Goal: Browse casually: Explore the website without a specific task or goal

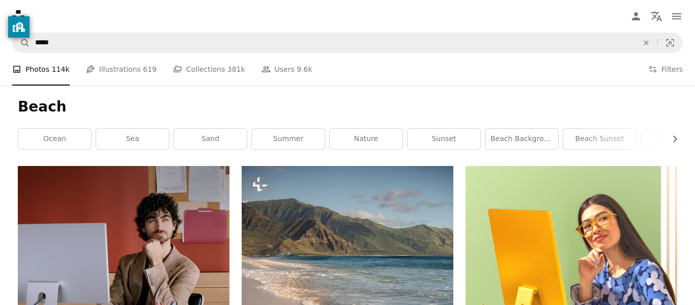
scroll to position [1100, 0]
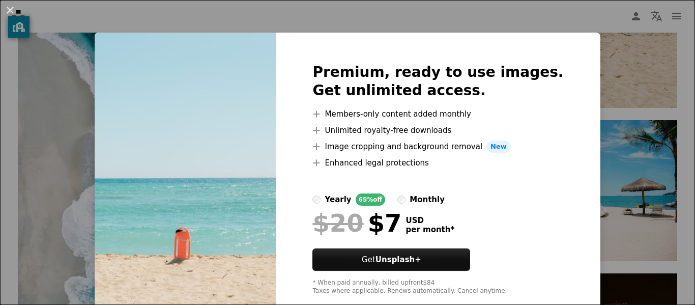
click at [117, 44] on img at bounding box center [185, 179] width 181 height 293
click at [109, 26] on div "An X shape Premium, ready to use images. Get unlimited access. A plus sign Memb…" at bounding box center [347, 152] width 695 height 305
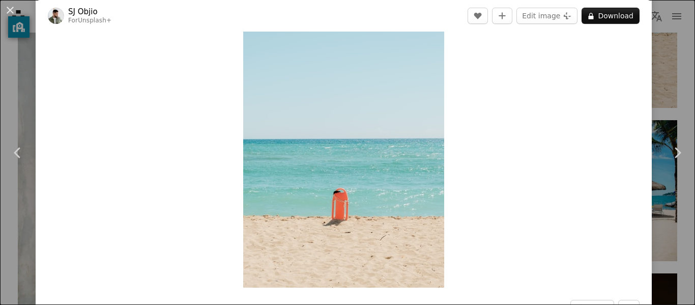
scroll to position [53, 0]
click at [1, 94] on div "An X shape Chevron left Chevron right [PERSON_NAME] For Unsplash+ A heart A plu…" at bounding box center [347, 152] width 695 height 305
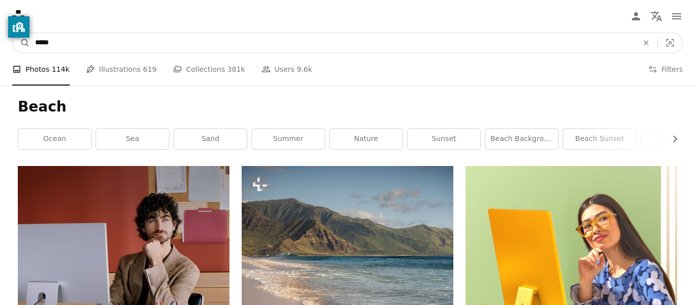
click at [79, 47] on input "*****" at bounding box center [332, 42] width 605 height 19
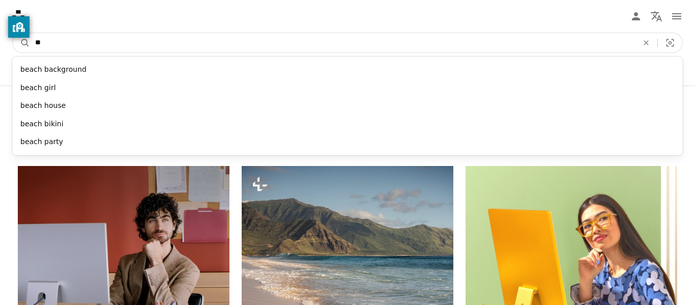
type input "*"
type input "*********"
click at [13, 33] on button "A magnifying glass" at bounding box center [21, 42] width 17 height 19
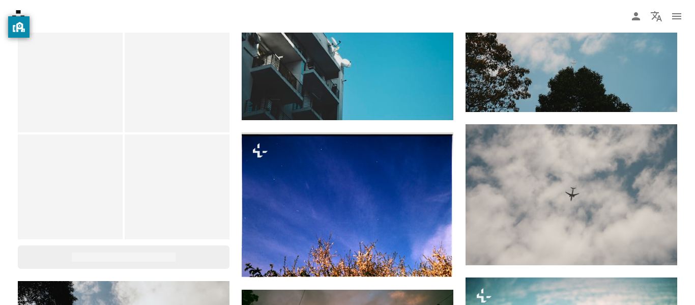
scroll to position [488, 0]
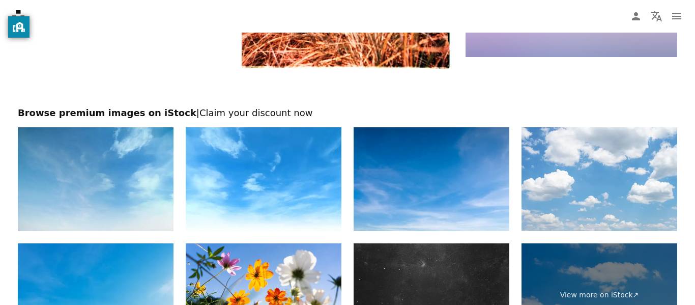
scroll to position [1702, 0]
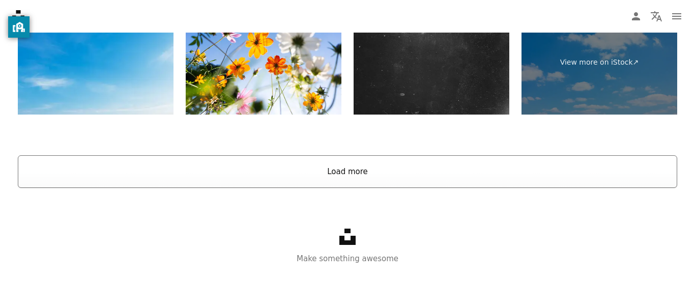
click at [306, 185] on button "Load more" at bounding box center [348, 171] width 660 height 33
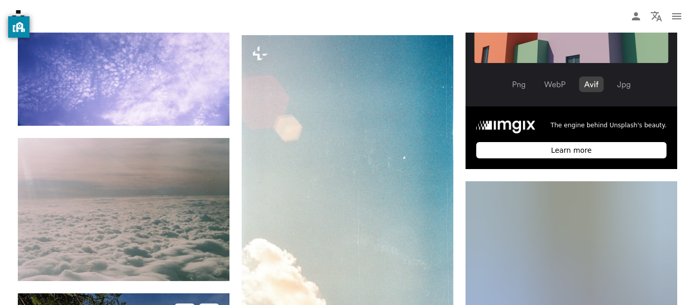
scroll to position [3673, 0]
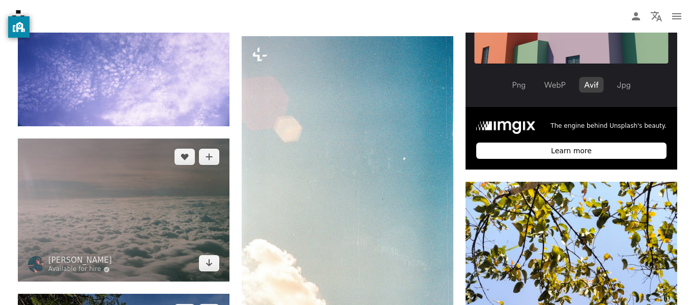
click at [84, 190] on img at bounding box center [124, 209] width 212 height 143
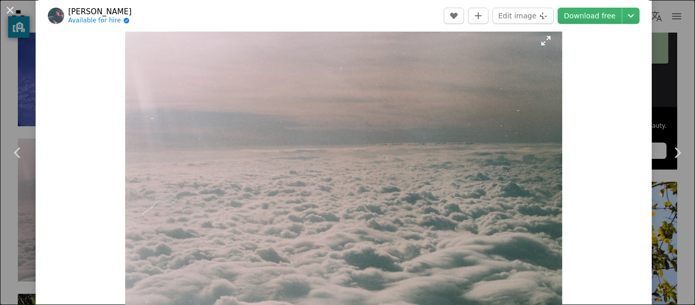
scroll to position [24, 0]
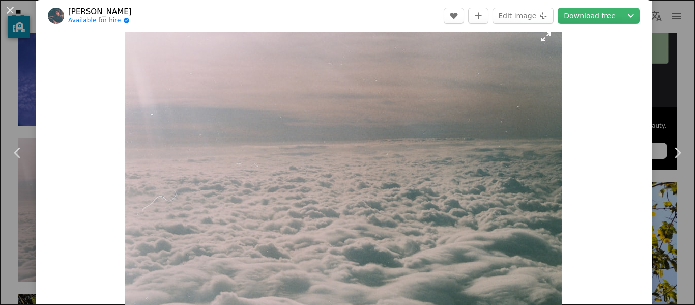
click at [548, 37] on img "Zoom in on this image" at bounding box center [343, 167] width 437 height 295
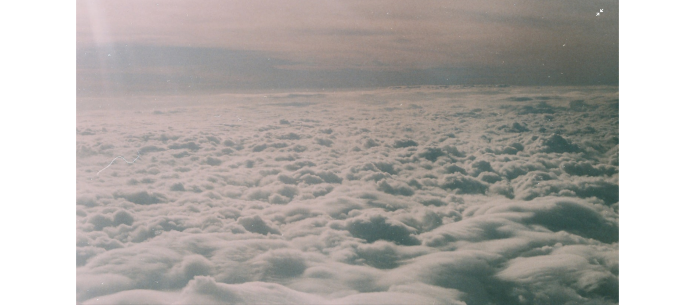
scroll to position [83, 0]
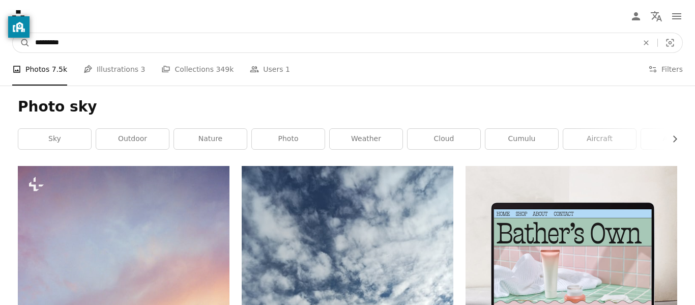
click at [170, 45] on input "*********" at bounding box center [332, 42] width 605 height 19
type input "*"
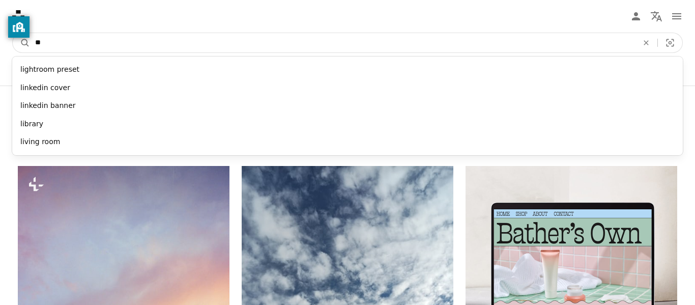
type input "*"
type input "******"
click at [13, 33] on button "A magnifying glass" at bounding box center [21, 42] width 17 height 19
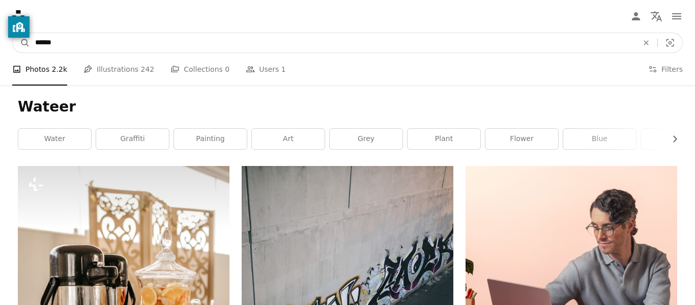
click at [105, 50] on input "******" at bounding box center [332, 42] width 605 height 19
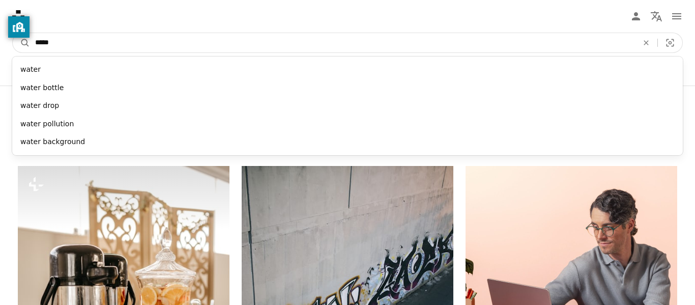
type input "*****"
click at [13, 33] on button "A magnifying glass" at bounding box center [21, 42] width 17 height 19
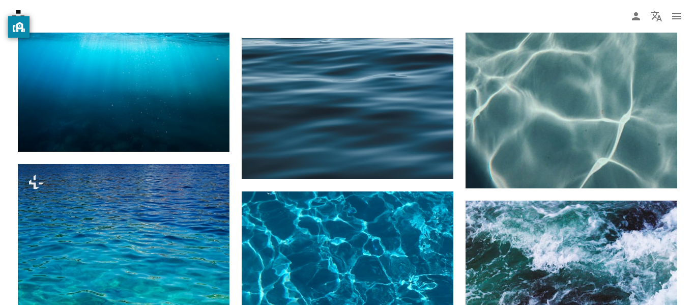
scroll to position [1215, 0]
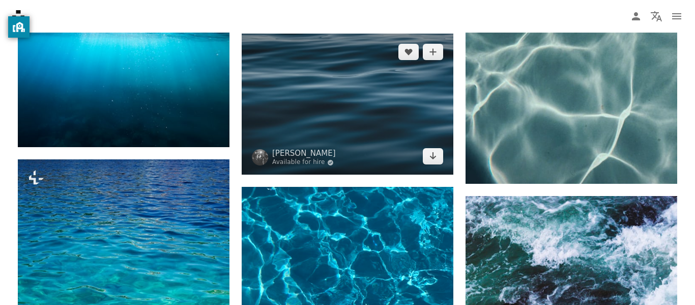
click at [390, 96] on img at bounding box center [348, 104] width 212 height 141
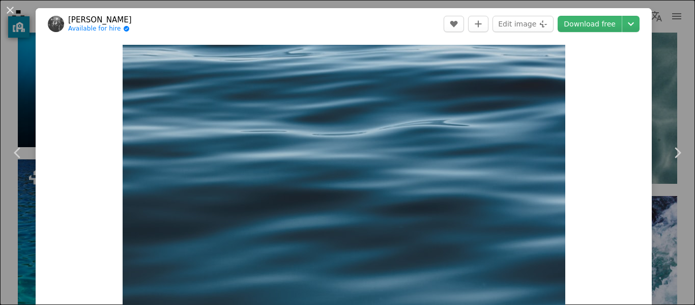
scroll to position [30, 0]
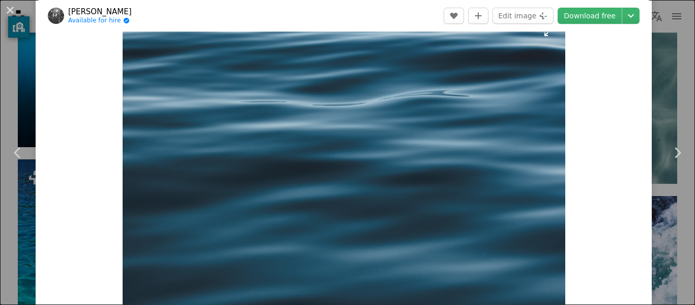
click at [547, 35] on img "Zoom in on this image" at bounding box center [344, 162] width 443 height 295
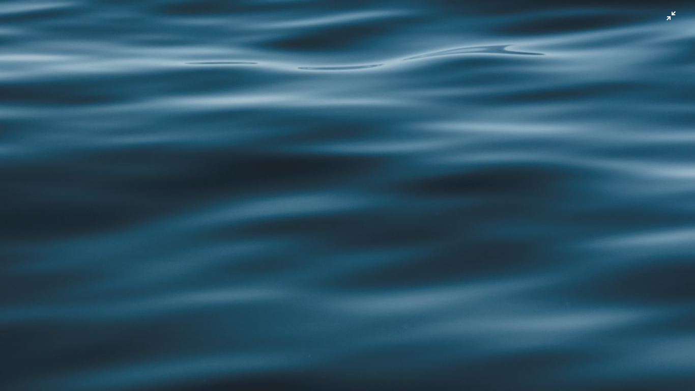
scroll to position [72, 0]
click at [668, 22] on img "Zoom out on this image" at bounding box center [347, 159] width 696 height 464
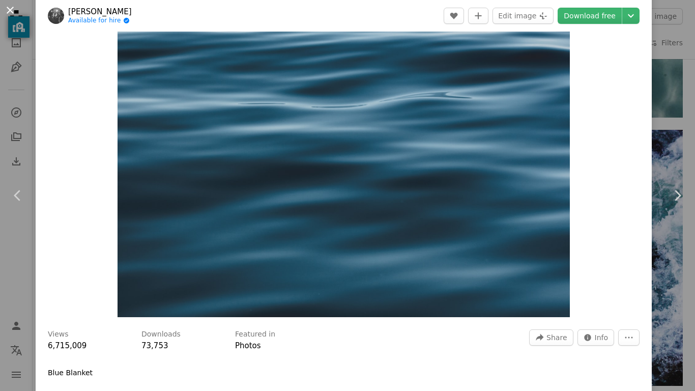
click at [13, 7] on button "An X shape" at bounding box center [10, 10] width 12 height 12
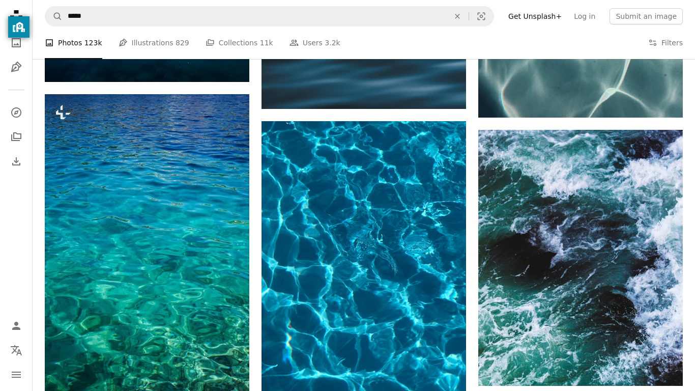
click at [13, 7] on icon "Unsplash logo Unsplash Home" at bounding box center [16, 16] width 20 height 20
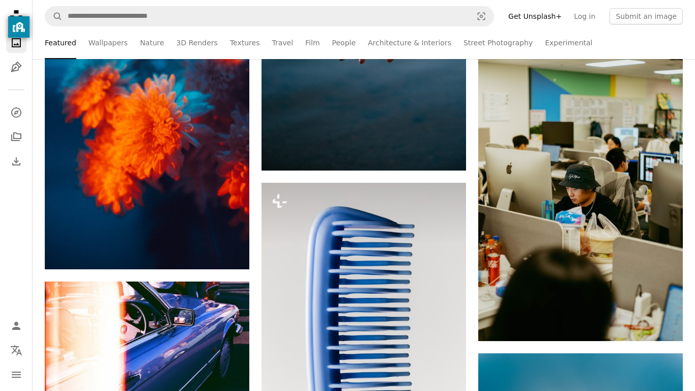
scroll to position [854, 0]
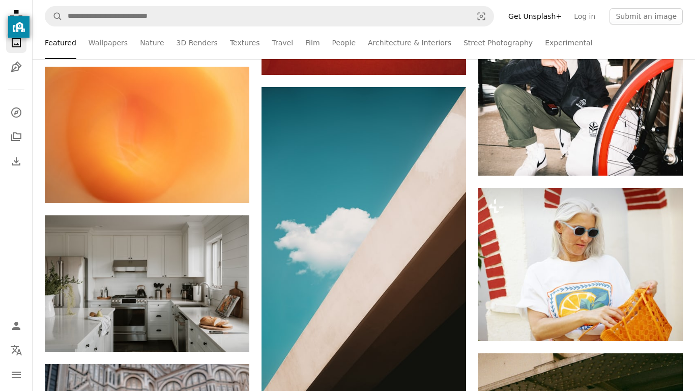
click at [0, 93] on nav "Unsplash logo Unsplash Home A photo Pen Tool A compass A stack of folders Downl…" at bounding box center [16, 195] width 33 height 391
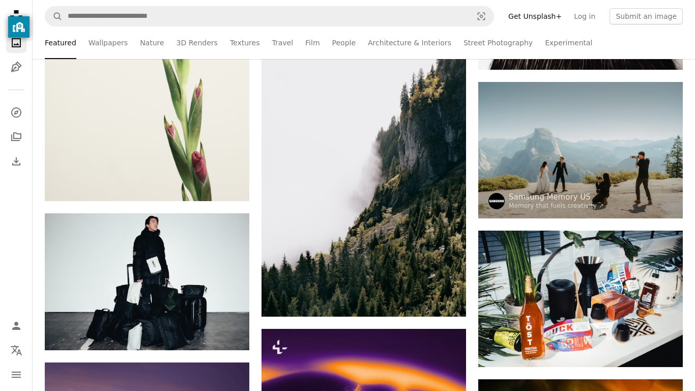
scroll to position [4401, 0]
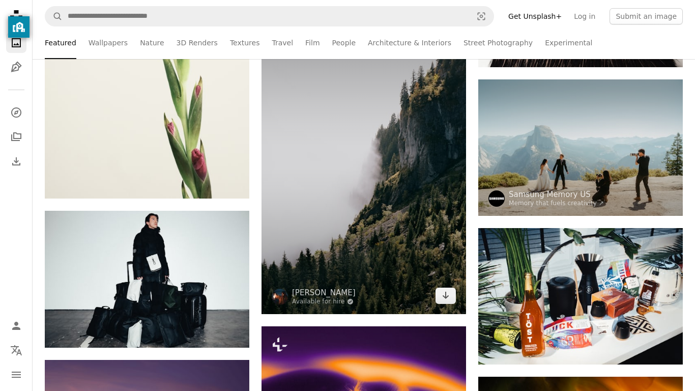
click at [401, 116] on img at bounding box center [364, 160] width 205 height 307
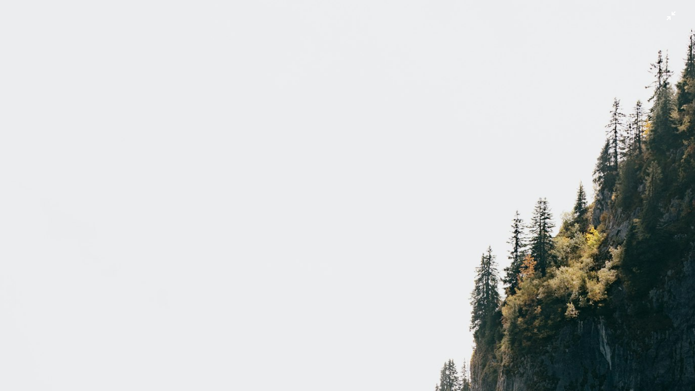
scroll to position [327, 0]
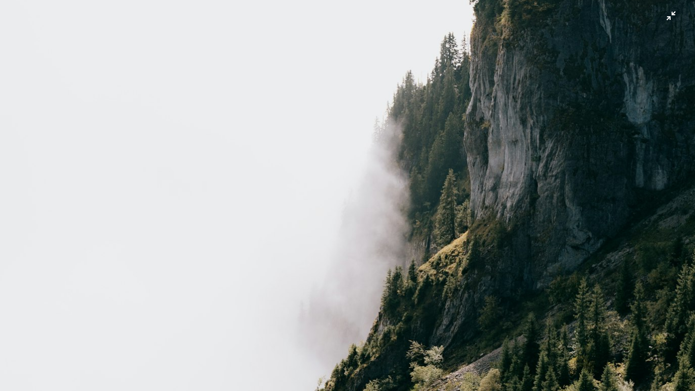
click at [441, 185] on img "Zoom out on this image" at bounding box center [347, 195] width 696 height 1045
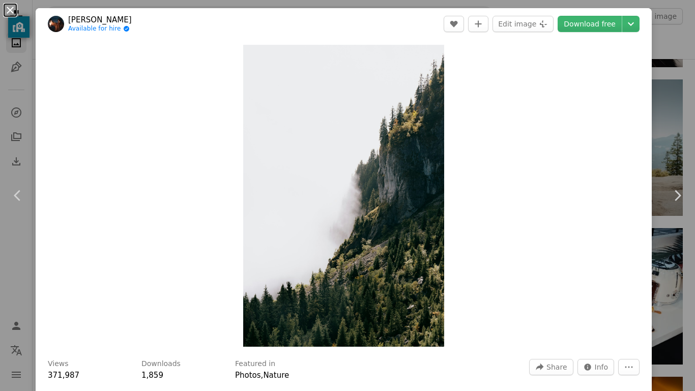
click at [4, 4] on button "An X shape" at bounding box center [10, 10] width 12 height 12
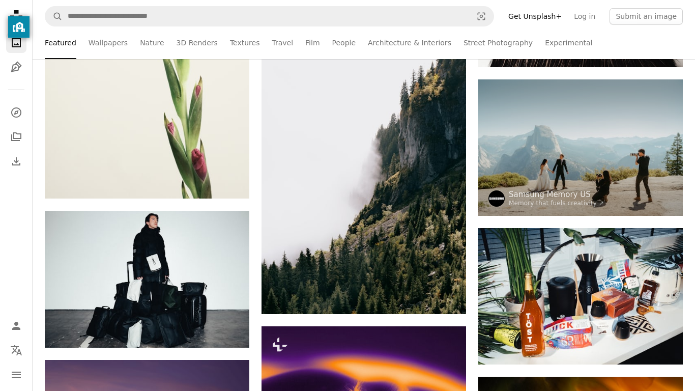
click at [12, 13] on icon "Unsplash logo Unsplash Home" at bounding box center [16, 16] width 20 height 20
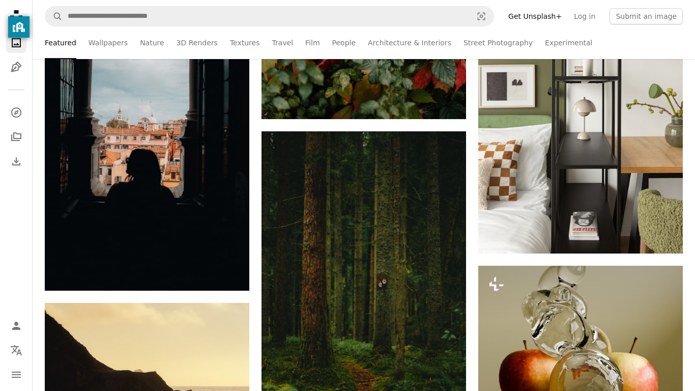
scroll to position [5517, 0]
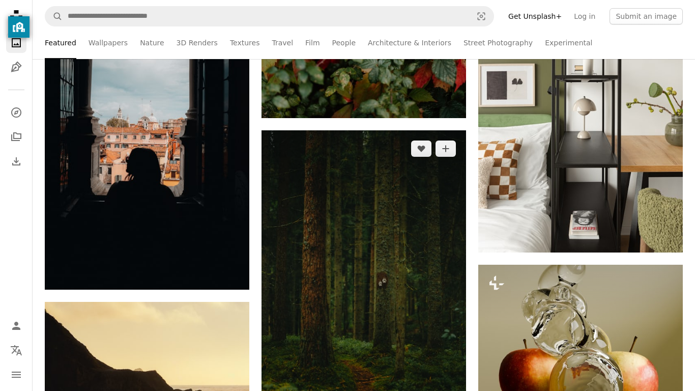
click at [382, 176] on img at bounding box center [364, 283] width 205 height 307
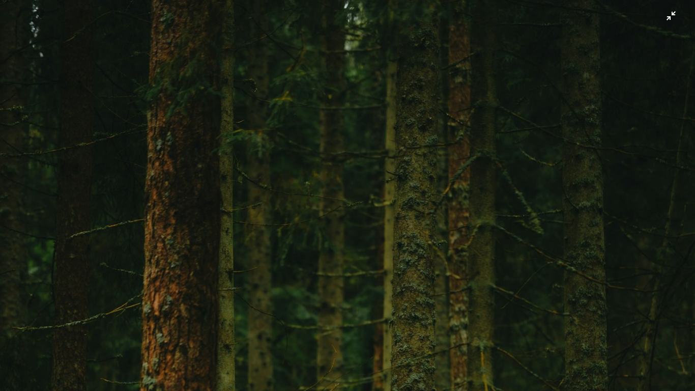
scroll to position [327, 0]
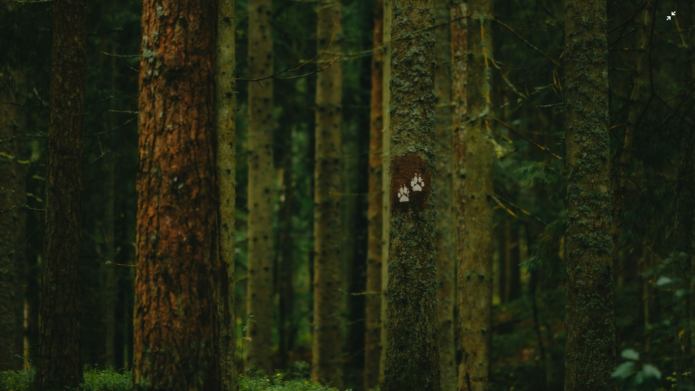
click at [669, 18] on img "Zoom out on this image" at bounding box center [347, 195] width 696 height 1045
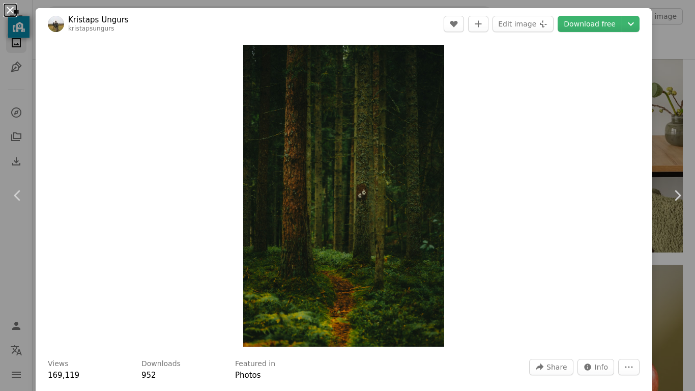
click at [11, 4] on button "An X shape" at bounding box center [10, 10] width 12 height 12
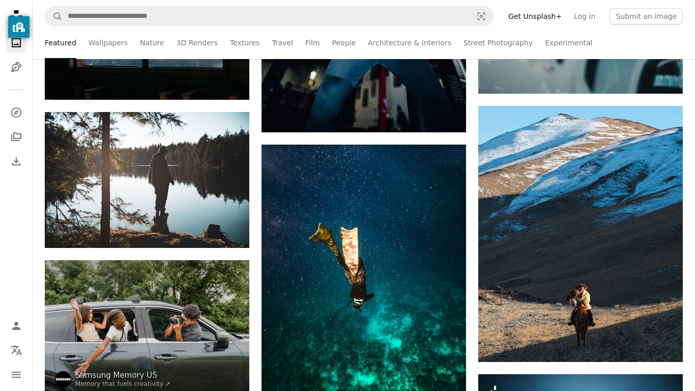
scroll to position [7097, 0]
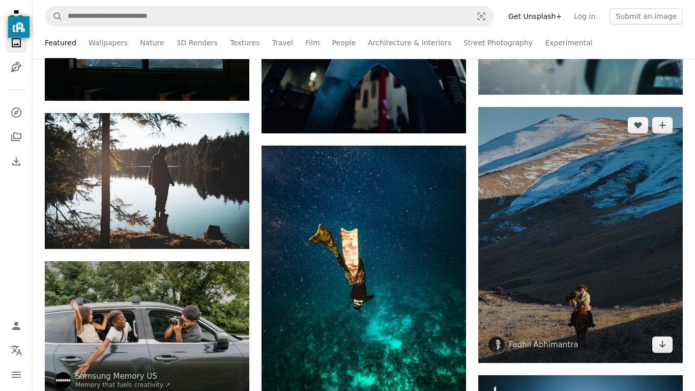
click at [589, 159] on img at bounding box center [581, 235] width 205 height 256
